Goal: Check status: Check status

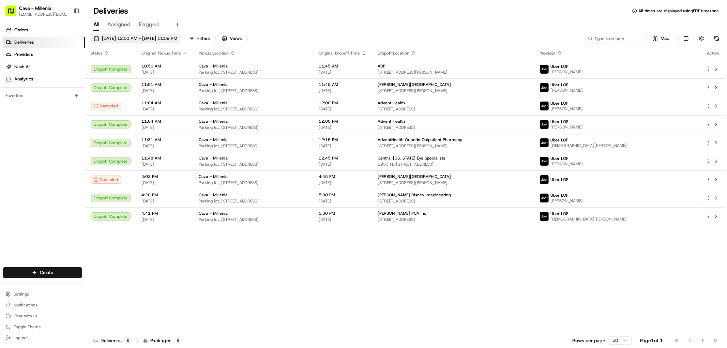
click at [139, 36] on span "[DATE] 12:00 AM - [DATE] 11:59 PM" at bounding box center [139, 38] width 75 height 6
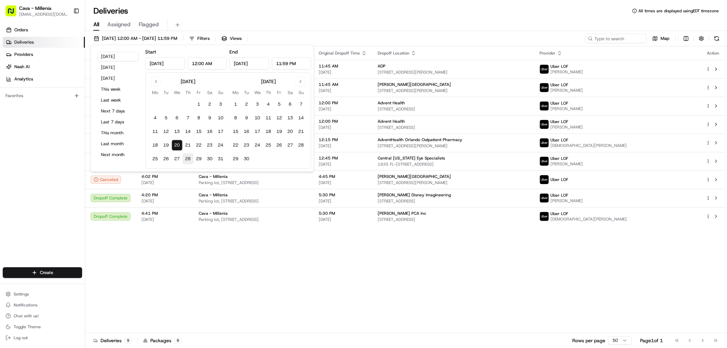
click at [186, 157] on button "28" at bounding box center [188, 158] width 11 height 11
type input "[DATE]"
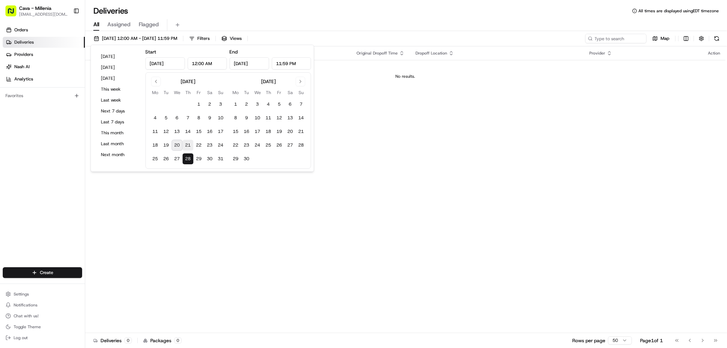
click at [184, 145] on button "21" at bounding box center [188, 145] width 11 height 11
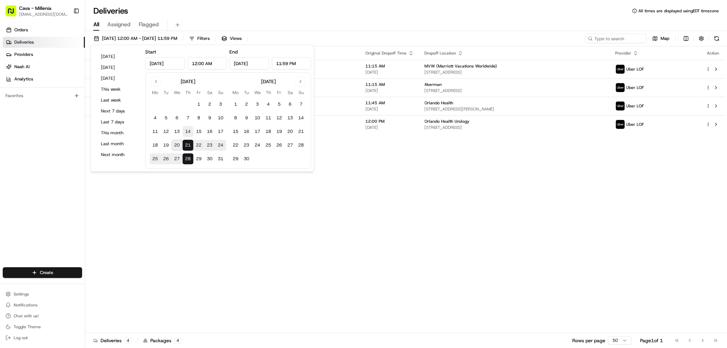
click at [189, 136] on button "14" at bounding box center [188, 131] width 11 height 11
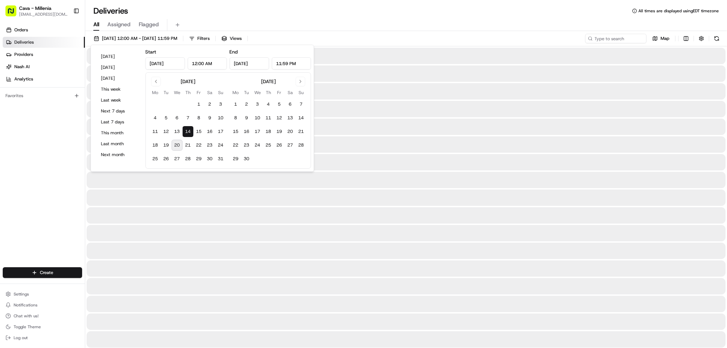
type input "[DATE]"
click at [187, 141] on button "21" at bounding box center [188, 145] width 11 height 11
type input "[DATE]"
click at [189, 146] on button "21" at bounding box center [188, 145] width 11 height 11
type input "[DATE]"
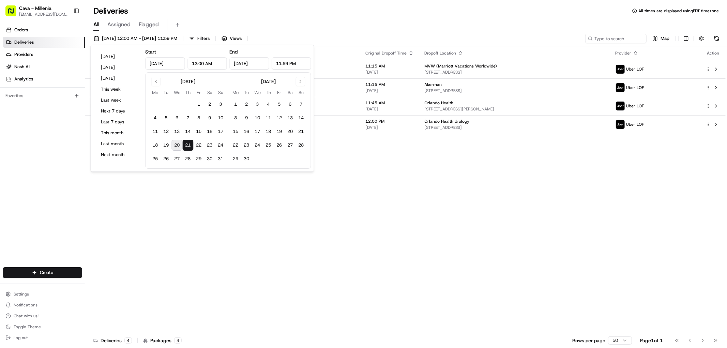
click at [354, 205] on div "Status Original Pickup Time Pickup Location Original Dropoff Time Dropoff Locat…" at bounding box center [405, 189] width 641 height 287
